Goal: Information Seeking & Learning: Learn about a topic

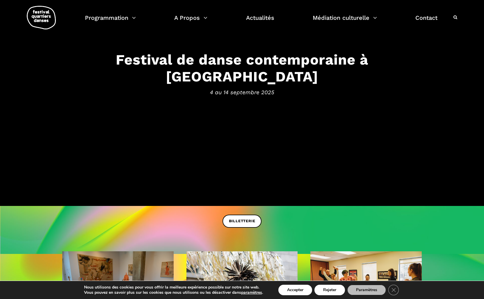
scroll to position [31, 0]
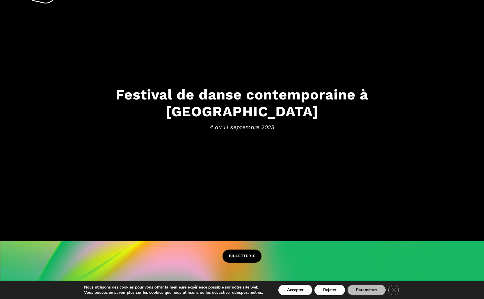
click at [249, 255] on span "BILLETTERIE" at bounding box center [242, 256] width 26 height 6
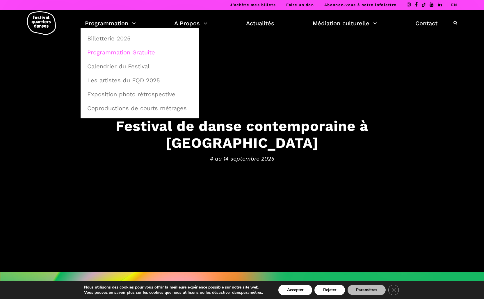
click at [126, 54] on link "Programmation Gratuite" at bounding box center [140, 52] width 112 height 13
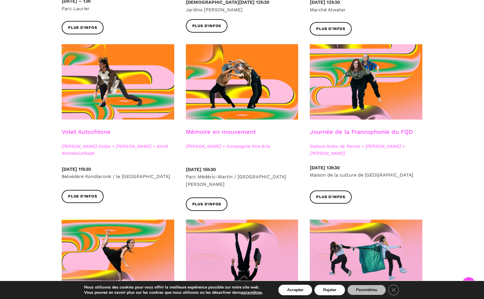
scroll to position [306, 0]
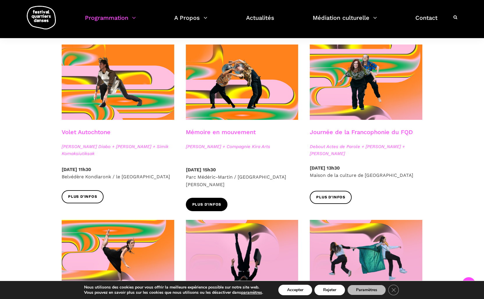
click at [214, 201] on span "Plus d'infos" at bounding box center [206, 204] width 29 height 6
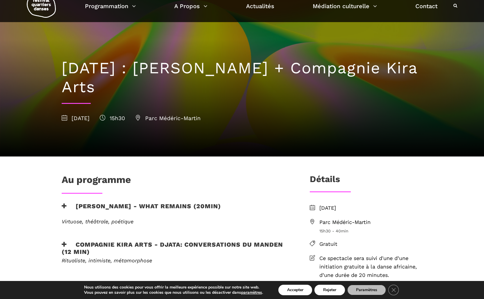
scroll to position [18, 0]
